Goal: Task Accomplishment & Management: Complete application form

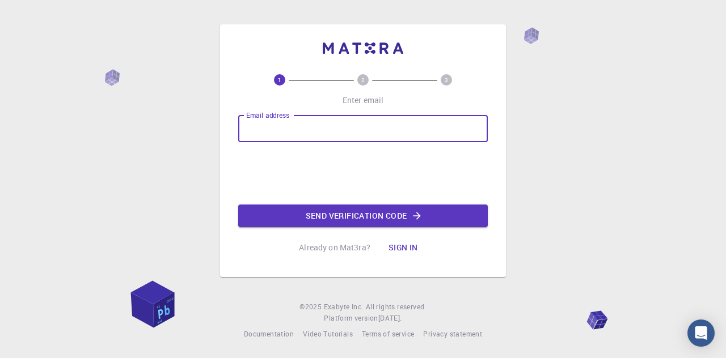
click at [334, 124] on input "Email address" at bounding box center [363, 128] width 250 height 27
type input "[EMAIL_ADDRESS][DOMAIN_NAME]"
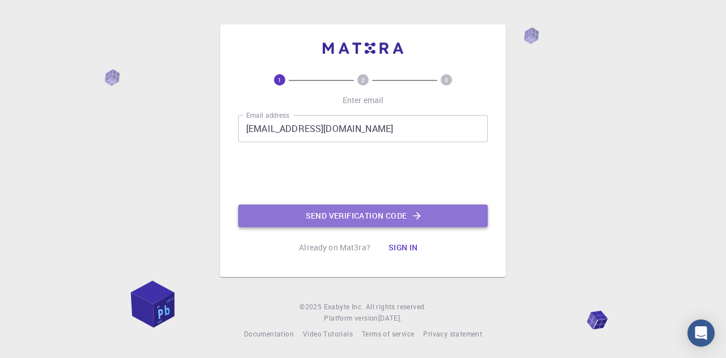
click at [316, 210] on button "Send verification code" at bounding box center [363, 216] width 250 height 23
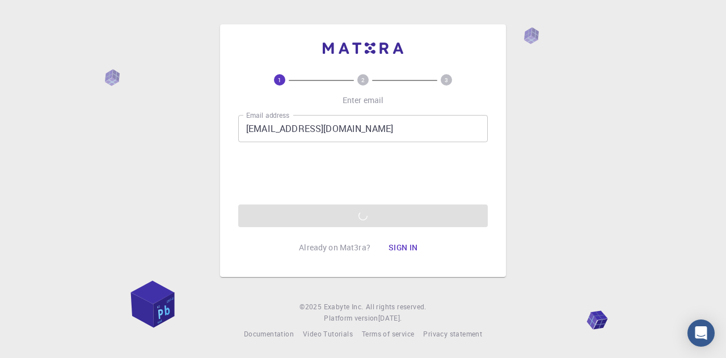
click at [316, 210] on div "Email address [EMAIL_ADDRESS][DOMAIN_NAME] Email address 0cAFcWeA4wbK7yW0O24nGW…" at bounding box center [363, 171] width 250 height 112
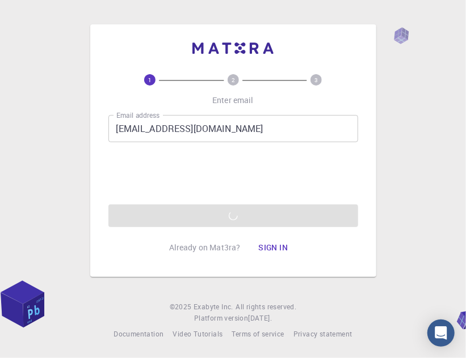
click at [409, 114] on div "1 2 3 Enter email Email address [EMAIL_ADDRESS][DOMAIN_NAME] Email address 0cAF…" at bounding box center [233, 179] width 466 height 358
